Goal: Find specific page/section: Find specific page/section

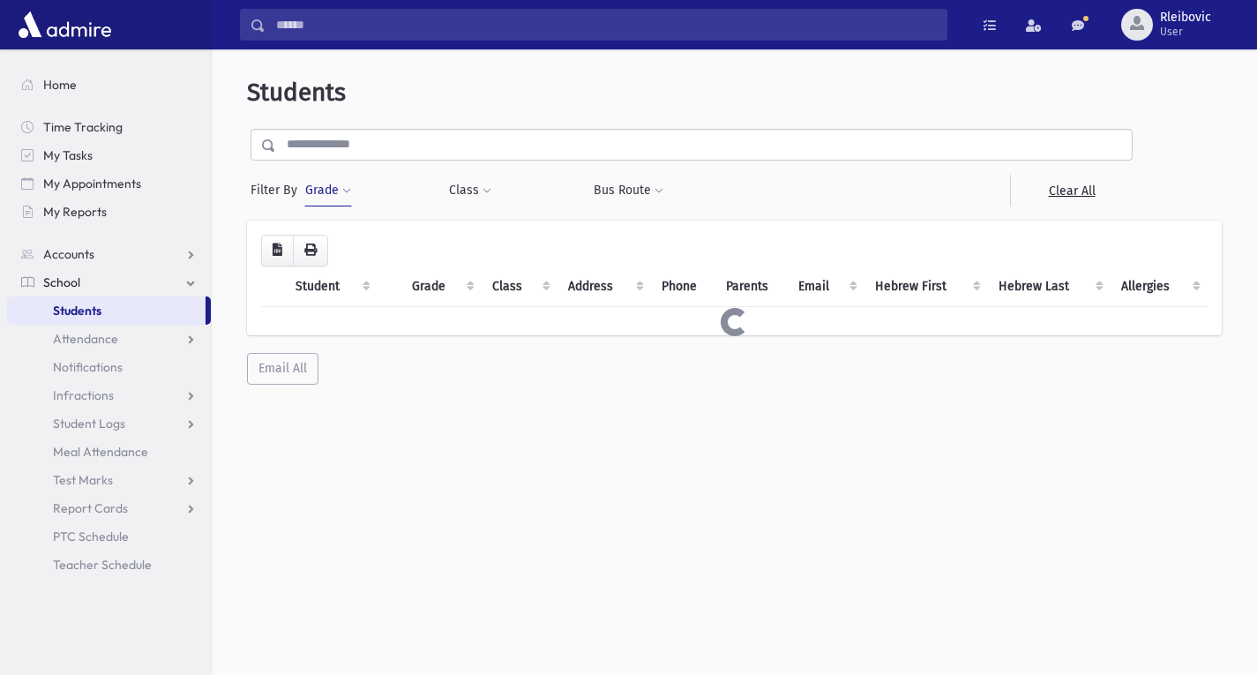
scroll to position [47, 0]
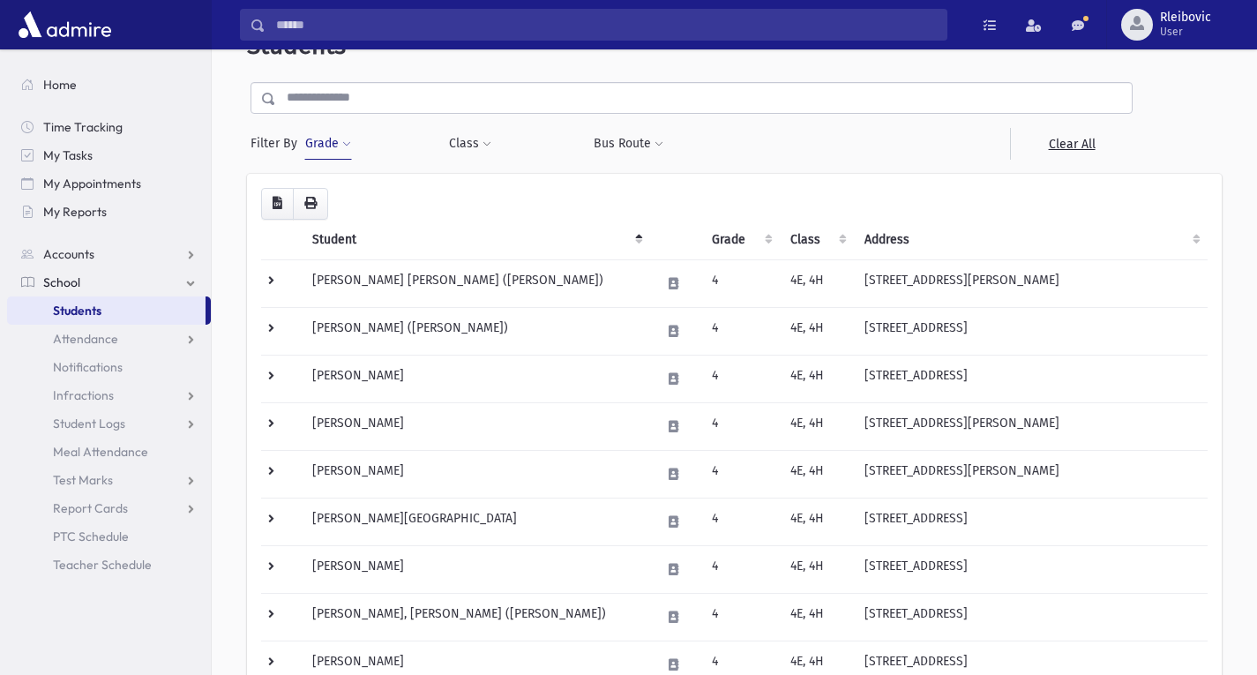
click at [327, 144] on button "Grade" at bounding box center [328, 144] width 48 height 32
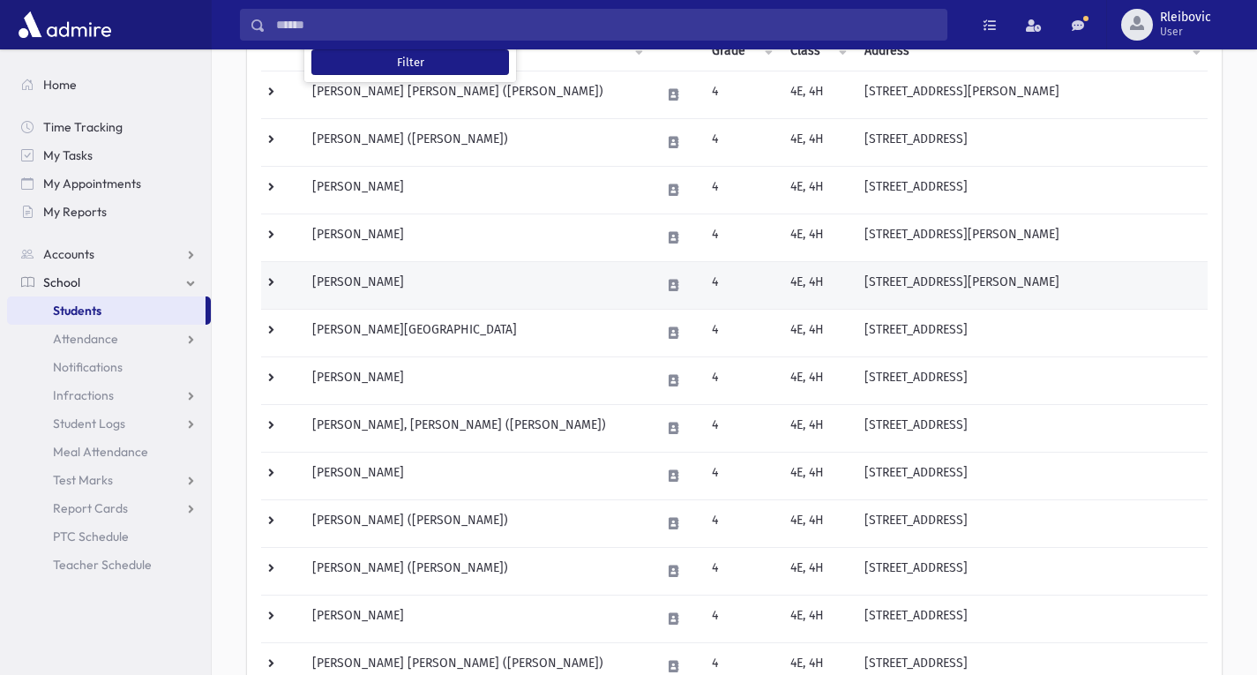
scroll to position [243, 0]
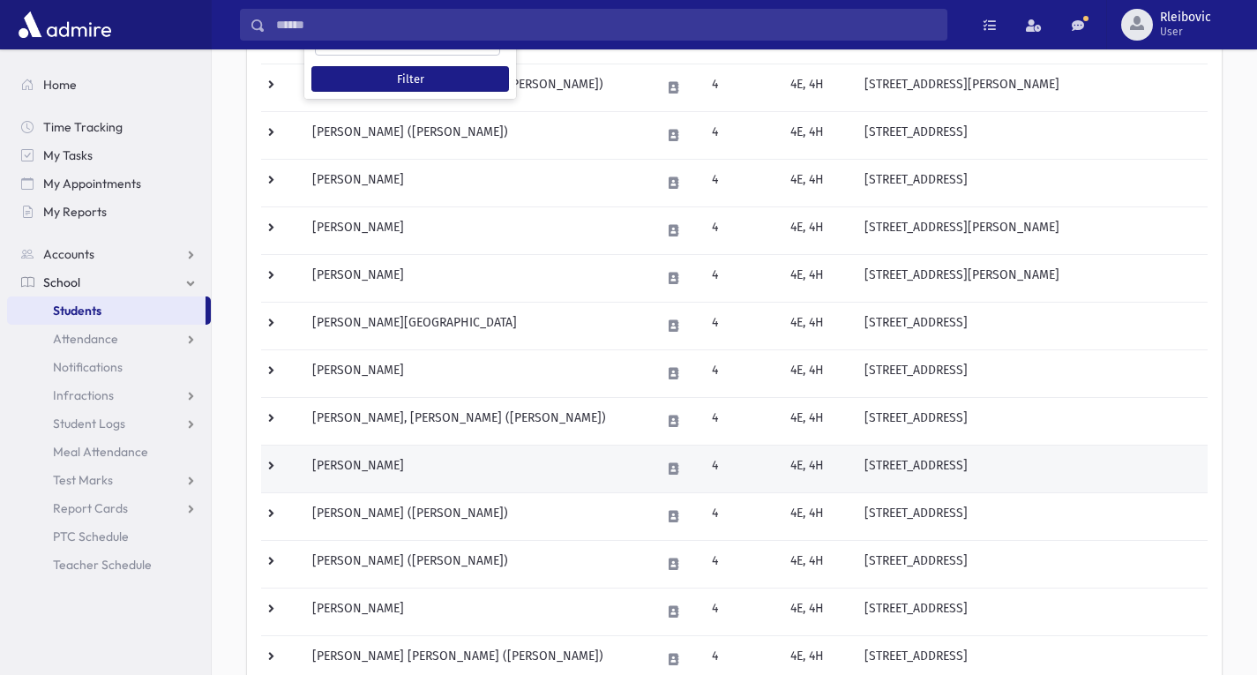
click at [413, 457] on td "Karash, Yaakov Aryeh" at bounding box center [476, 468] width 348 height 48
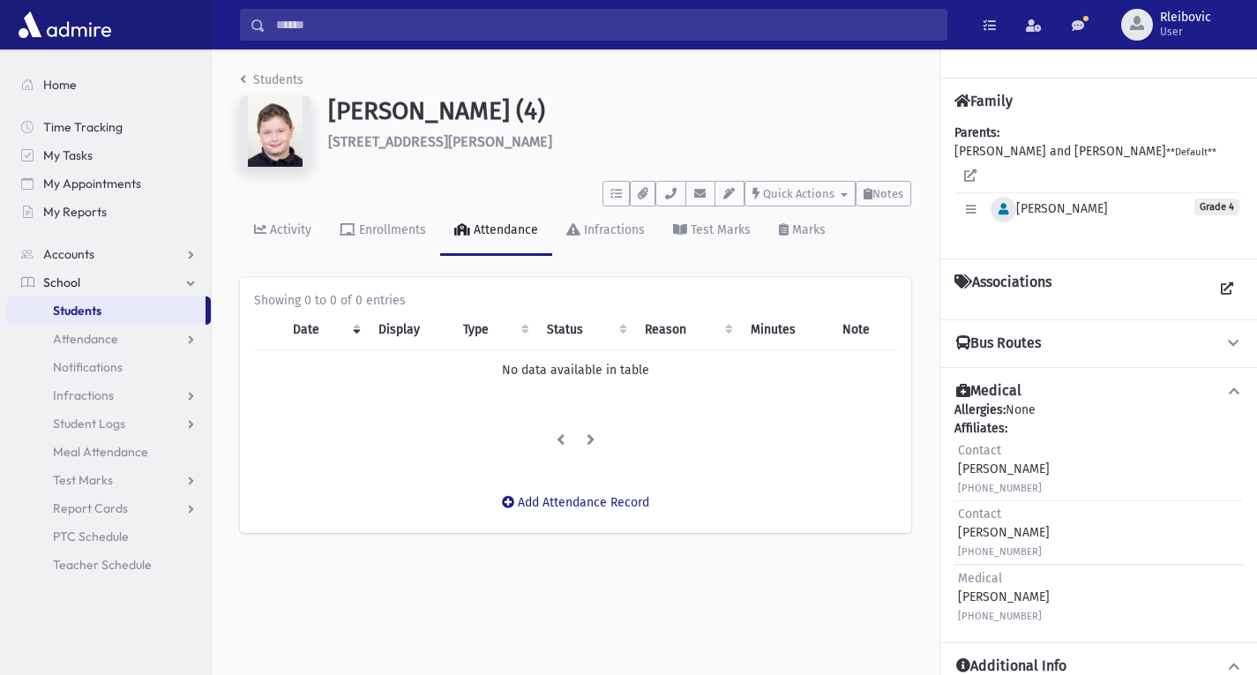
click at [1000, 204] on icon "button" at bounding box center [1003, 209] width 10 height 11
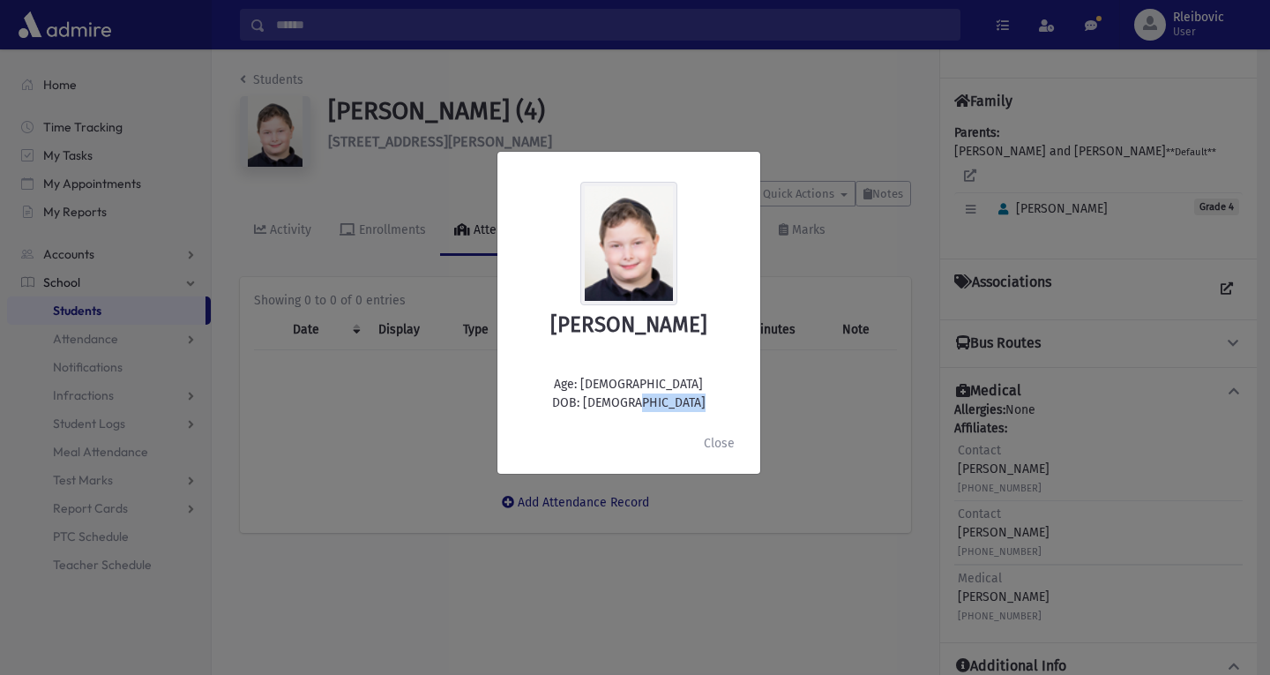
drag, startPoint x: 668, startPoint y: 406, endPoint x: 611, endPoint y: 402, distance: 56.6
click at [611, 402] on div "Yaakov Aryeh Karash Age: 9 DOB: 7/28/2016" at bounding box center [629, 297] width 235 height 230
copy div "7/28/2016"
click at [712, 444] on button "Close" at bounding box center [719, 444] width 54 height 32
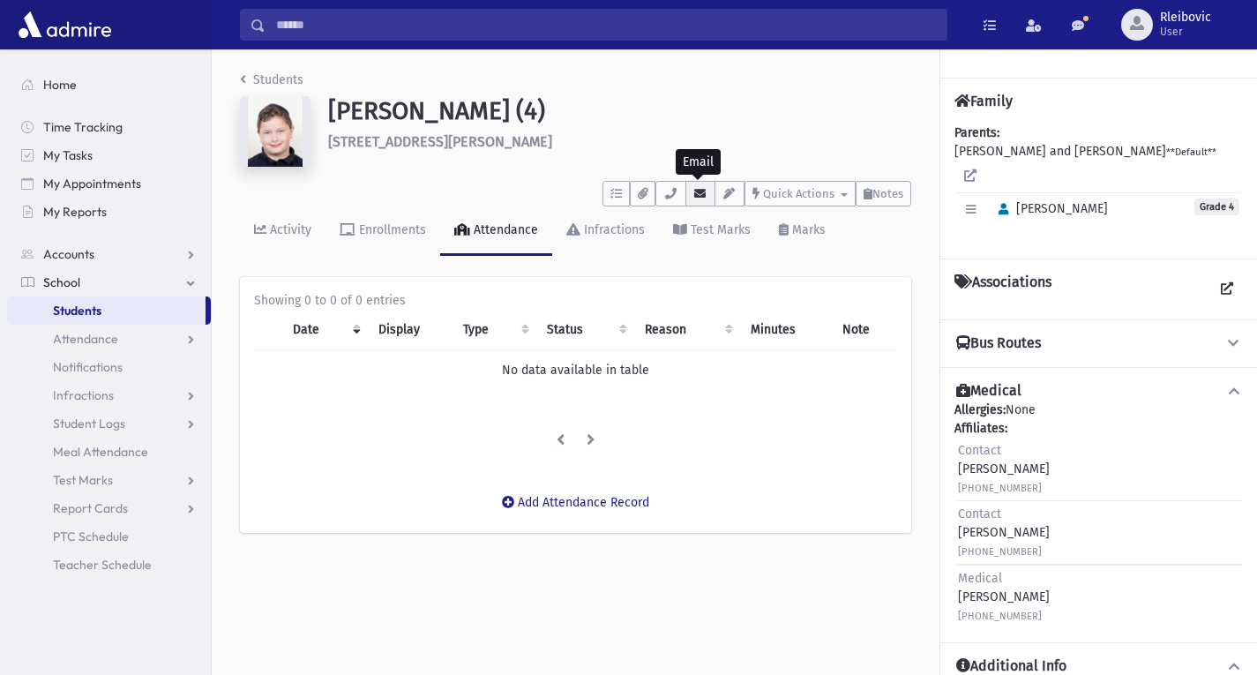
click at [693, 197] on icon "button" at bounding box center [700, 193] width 14 height 11
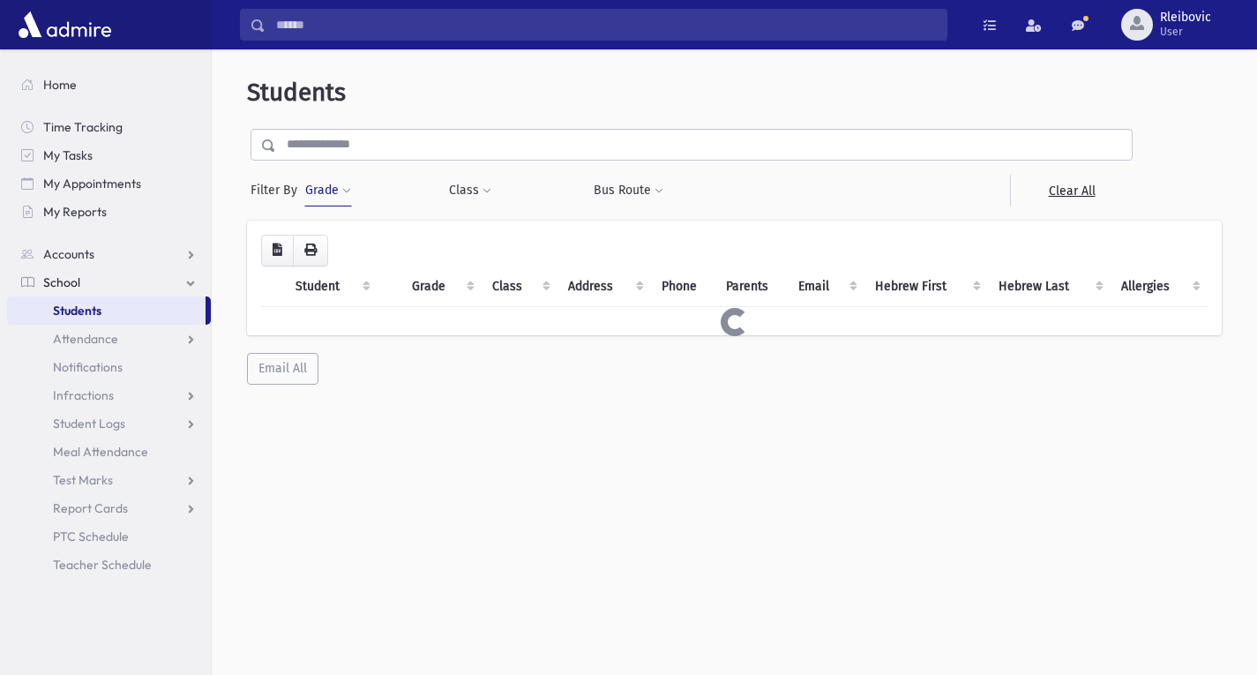
scroll to position [47, 0]
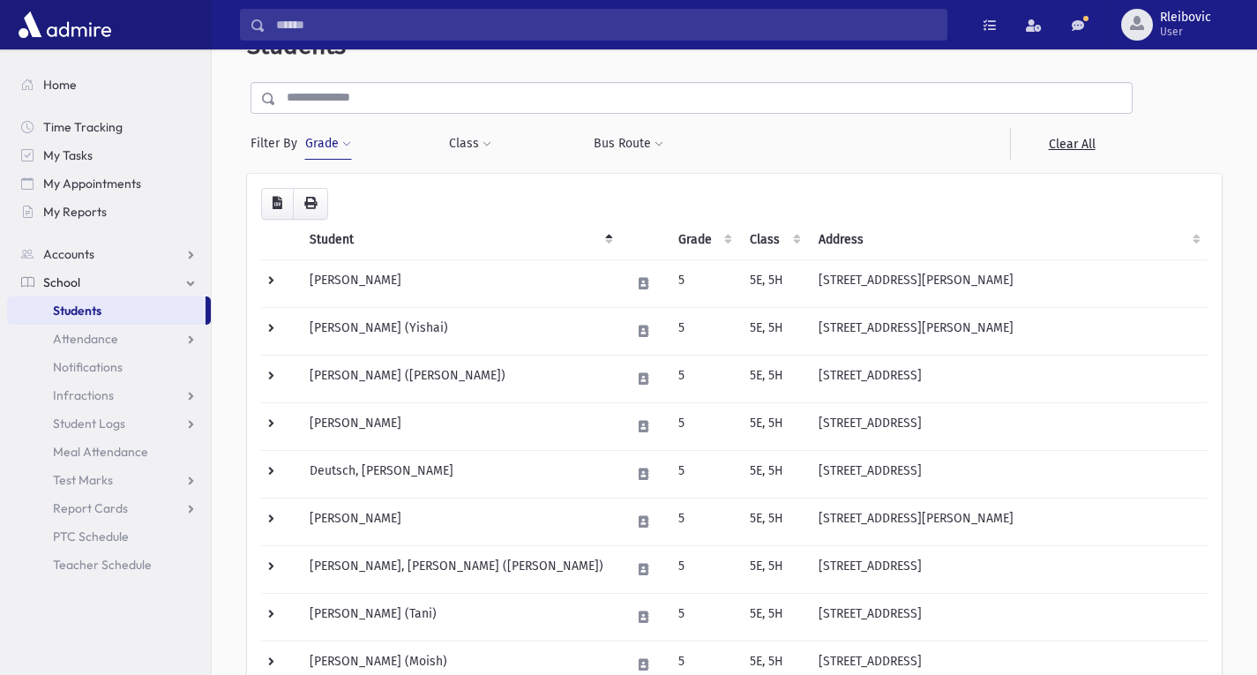
drag, startPoint x: 0, startPoint y: 0, endPoint x: 325, endPoint y: 139, distance: 353.2
click at [325, 139] on button "Grade" at bounding box center [328, 144] width 48 height 32
click at [374, 198] on ul "× × 5" at bounding box center [407, 194] width 183 height 29
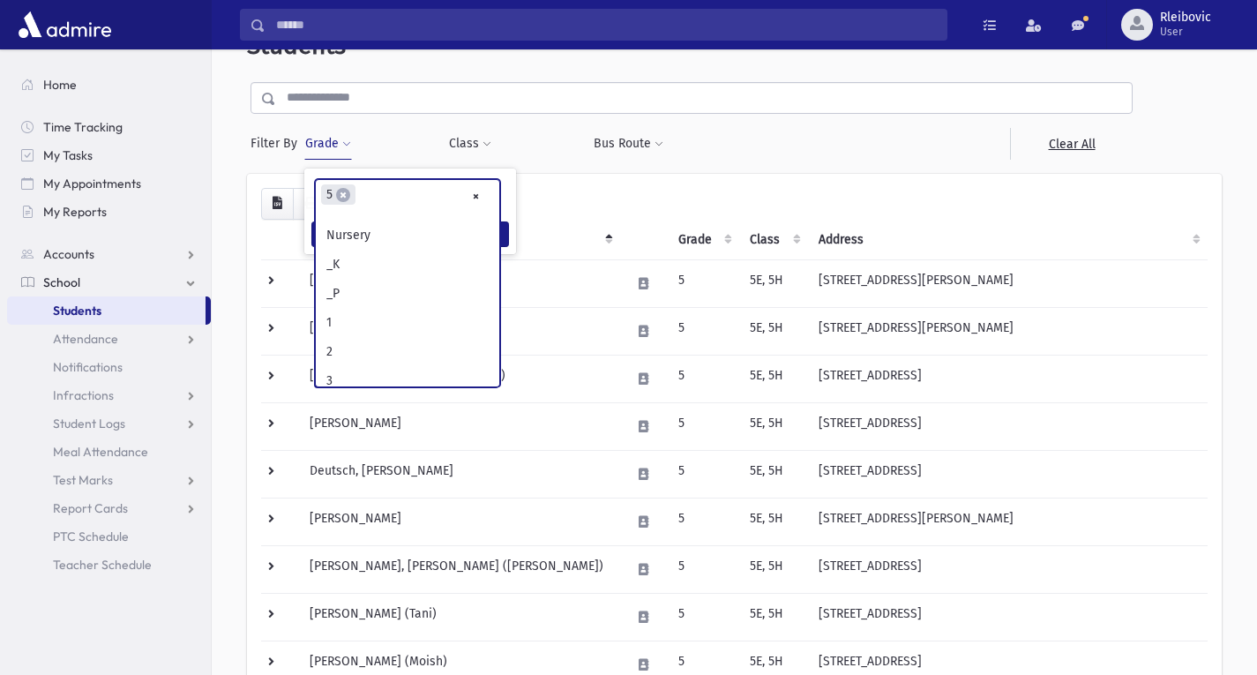
scroll to position [127, 0]
click at [347, 198] on span "×" at bounding box center [343, 195] width 14 height 14
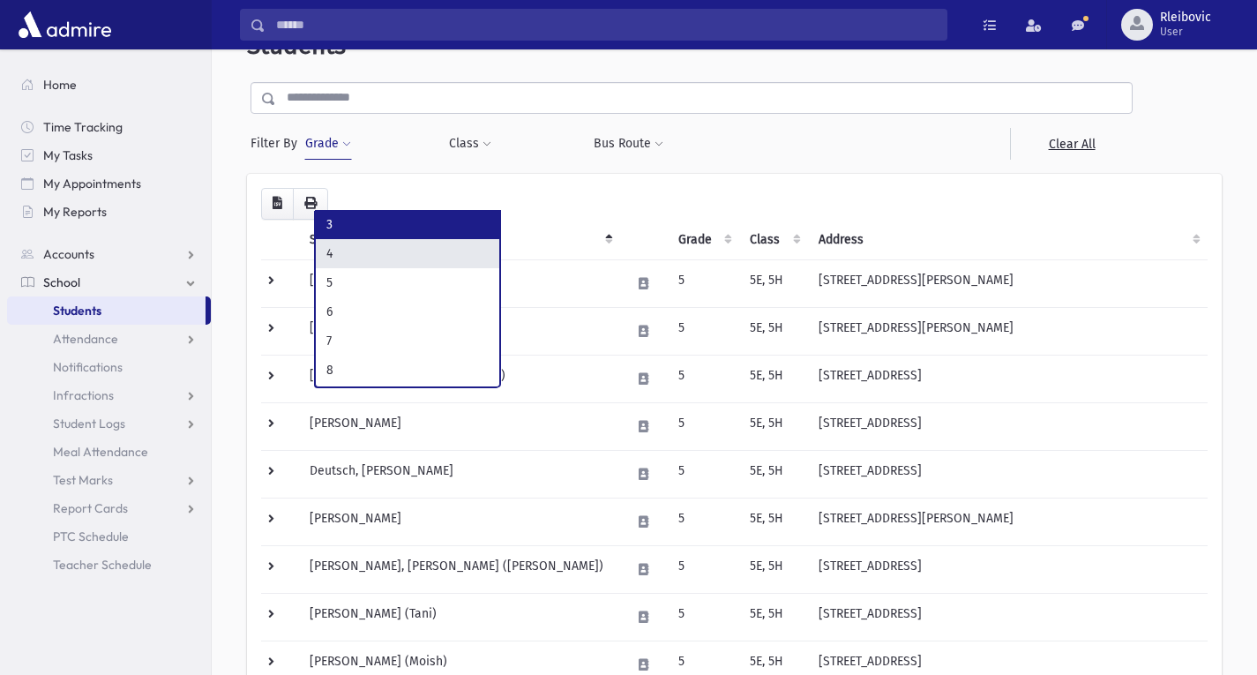
scroll to position [121, 0]
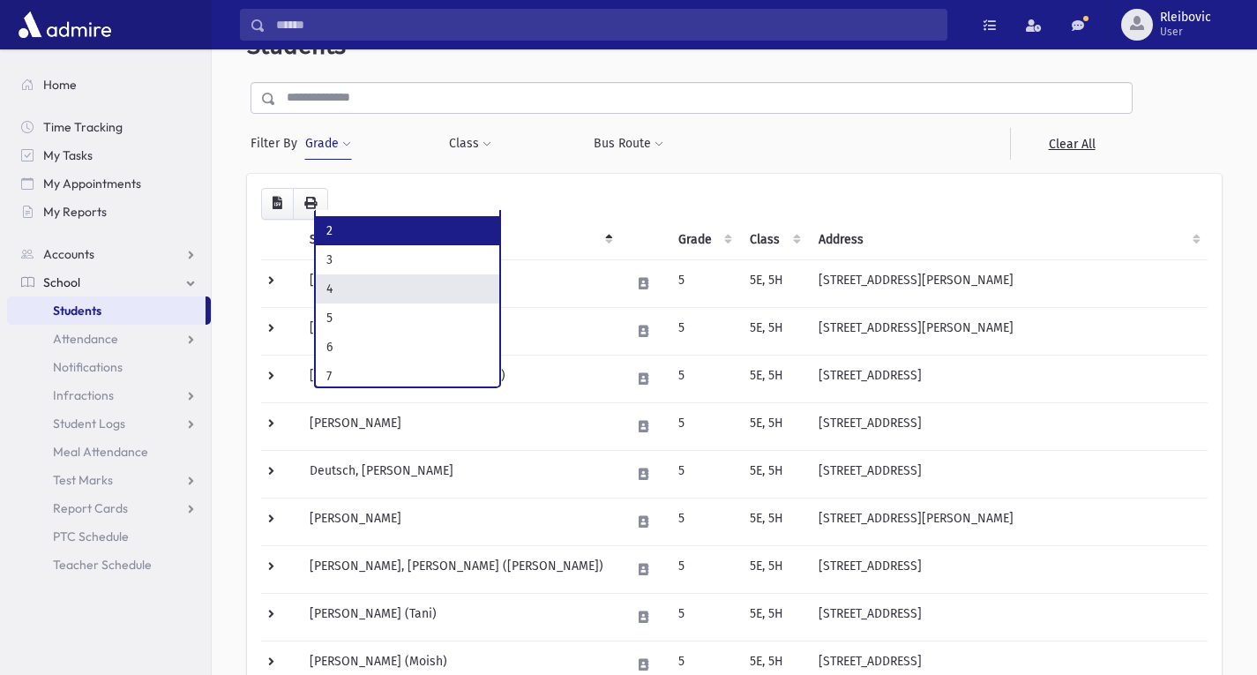
select select "*"
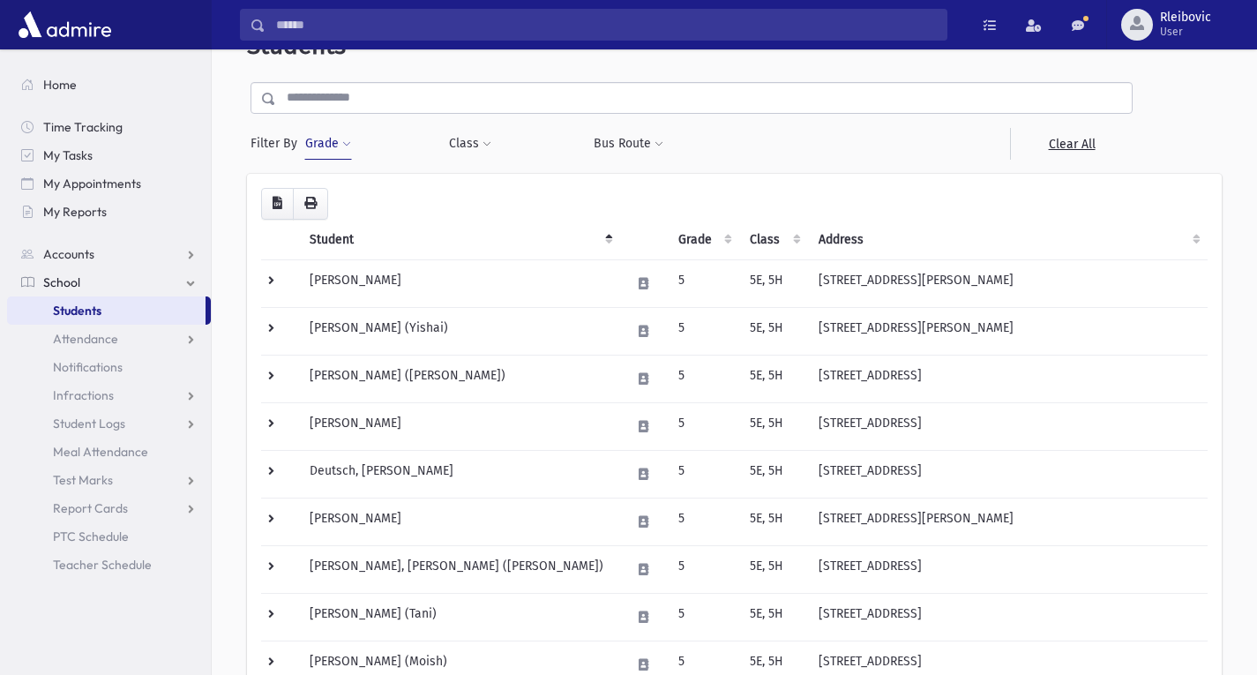
click at [330, 146] on button "Grade" at bounding box center [328, 144] width 48 height 32
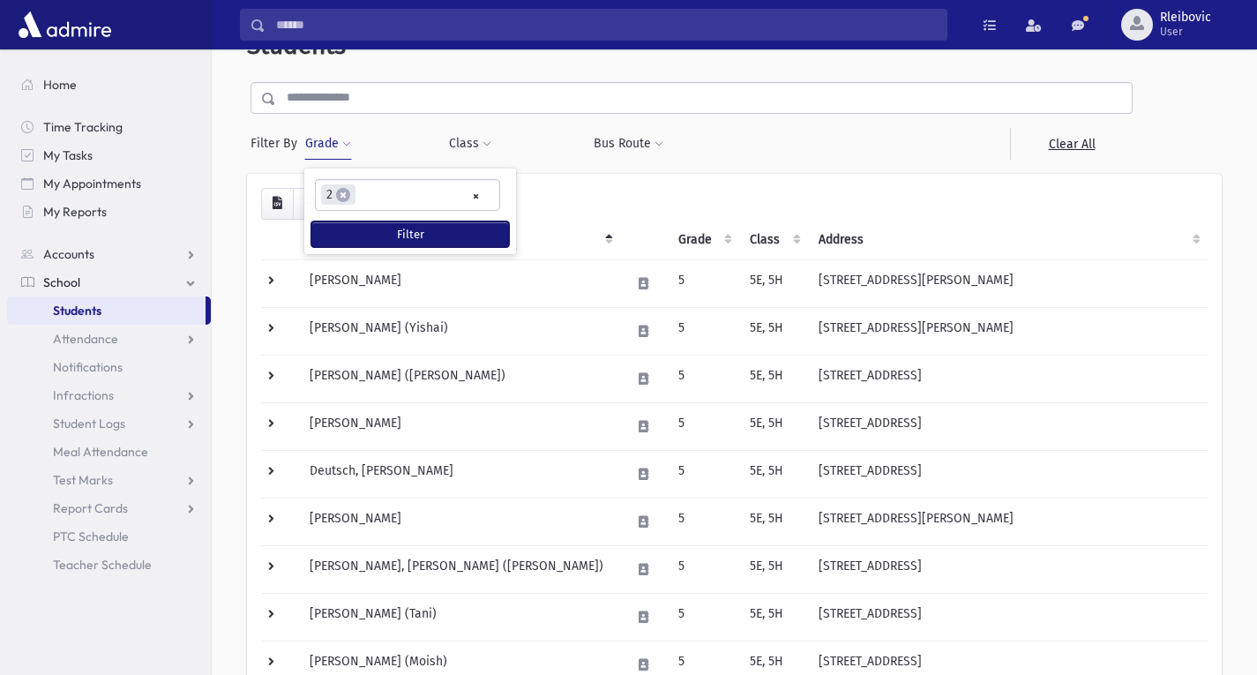
click at [385, 233] on button "Filter" at bounding box center [410, 234] width 198 height 26
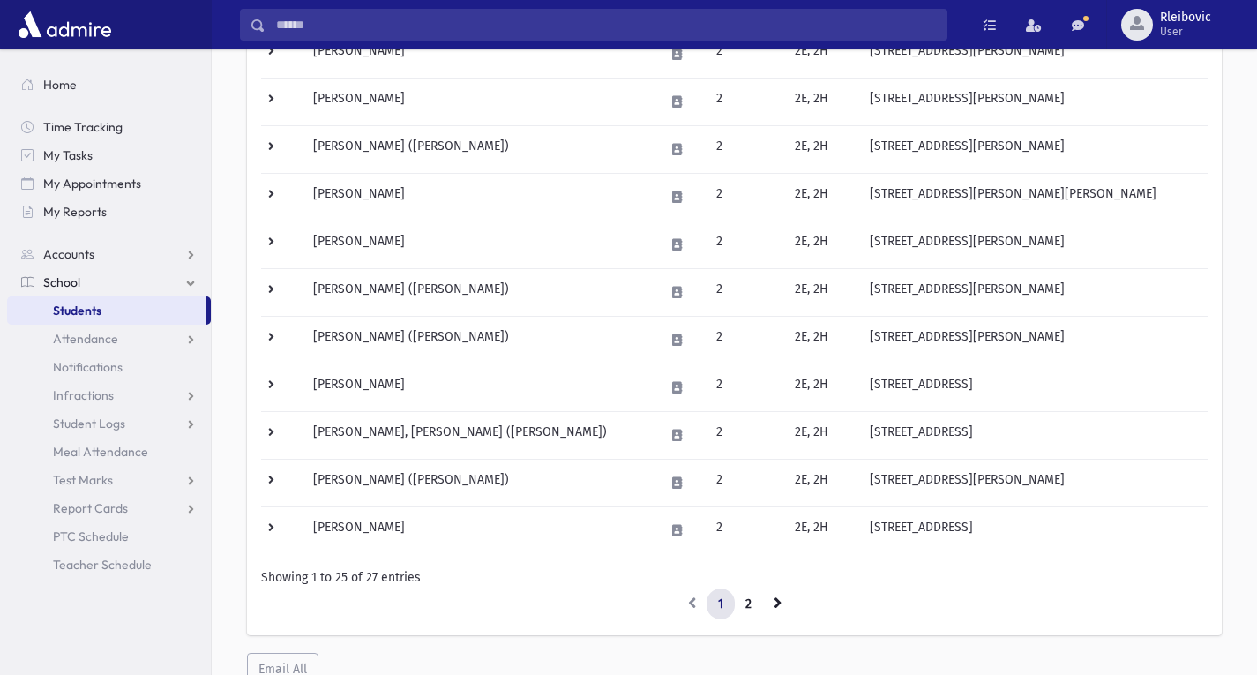
scroll to position [942, 0]
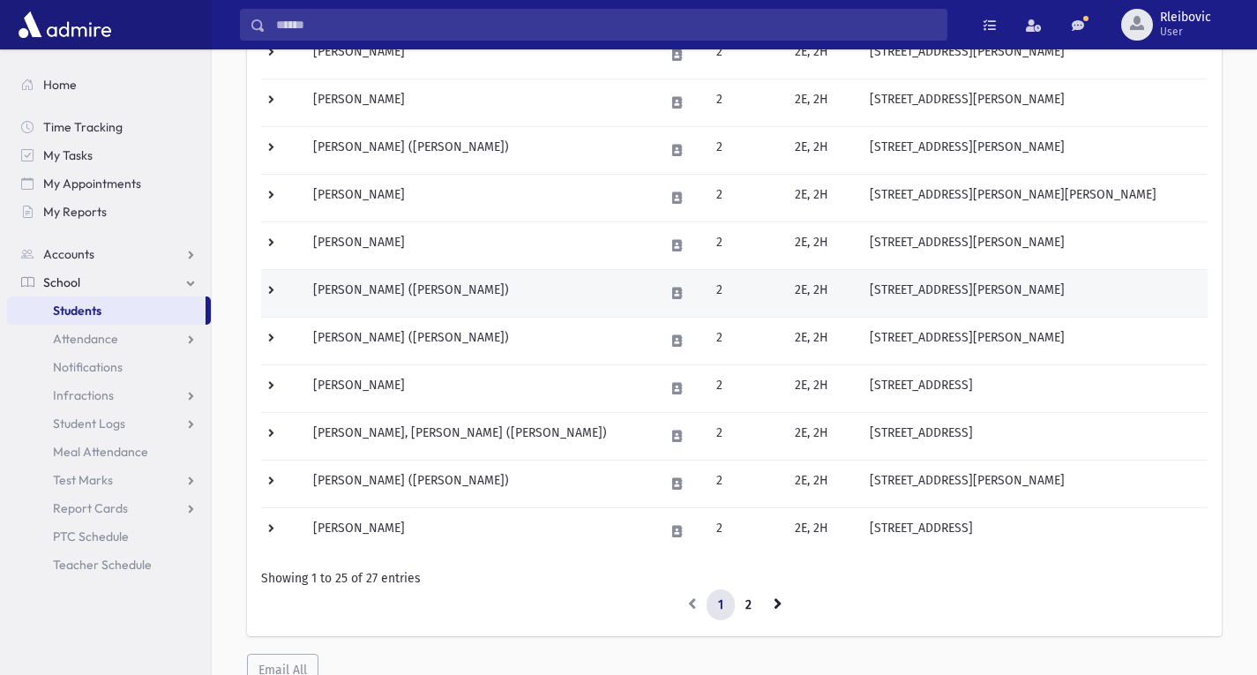
click at [396, 295] on td "Reichmann, Yaakov Shimshon (Jay)" at bounding box center [478, 293] width 351 height 48
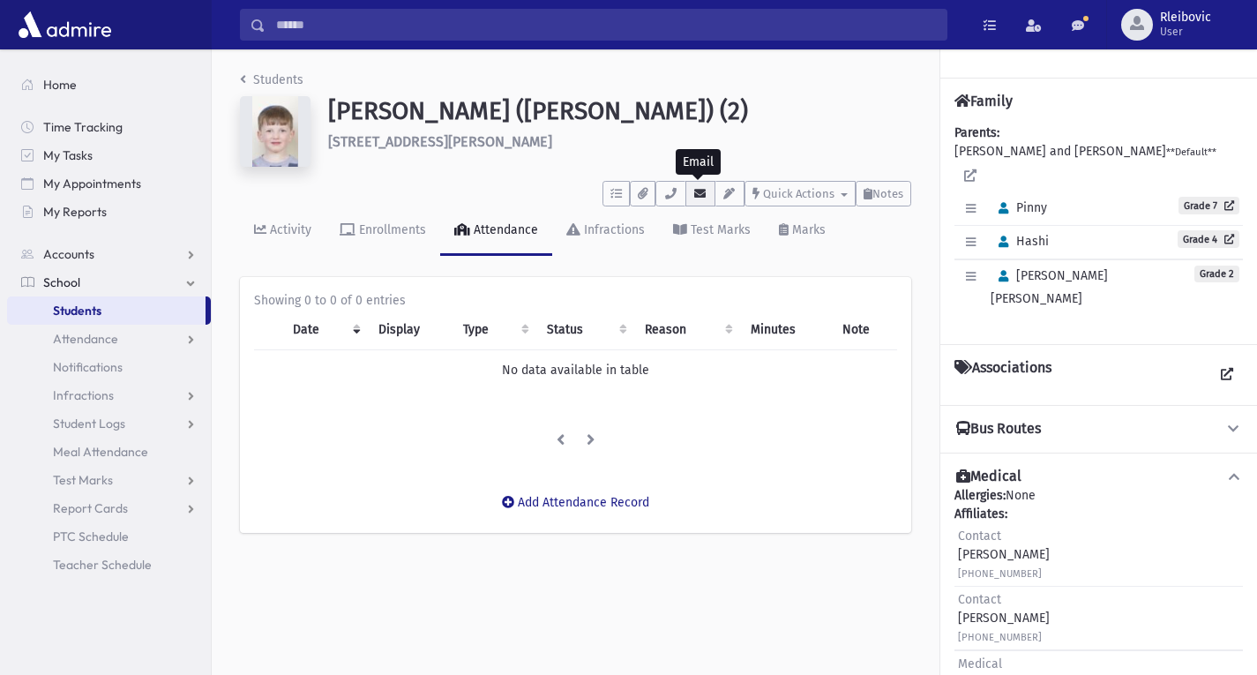
click at [695, 188] on icon "button" at bounding box center [700, 193] width 14 height 11
